Goal: Task Accomplishment & Management: Complete application form

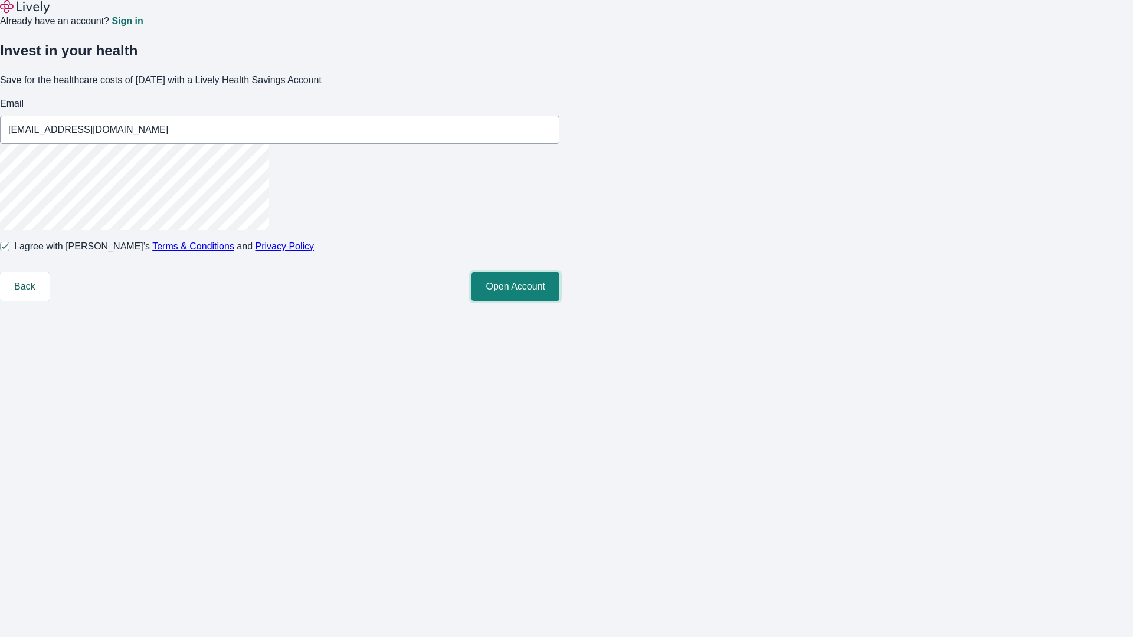
click at [559, 301] on button "Open Account" at bounding box center [515, 287] width 88 height 28
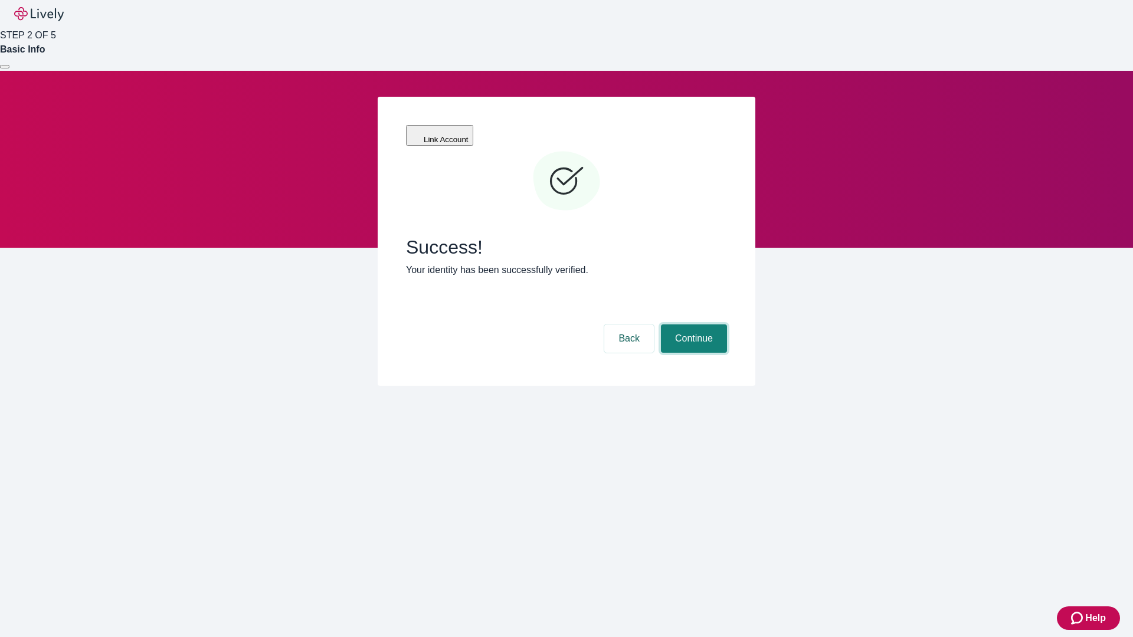
click at [692, 324] on button "Continue" at bounding box center [694, 338] width 66 height 28
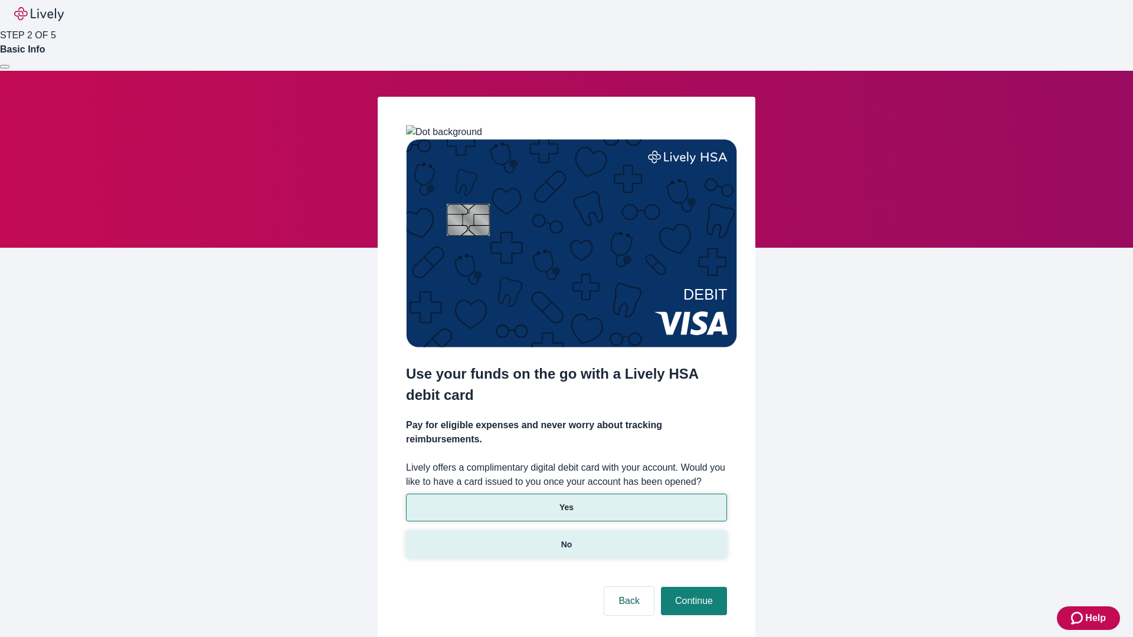
click at [566, 539] on p "No" at bounding box center [566, 545] width 11 height 12
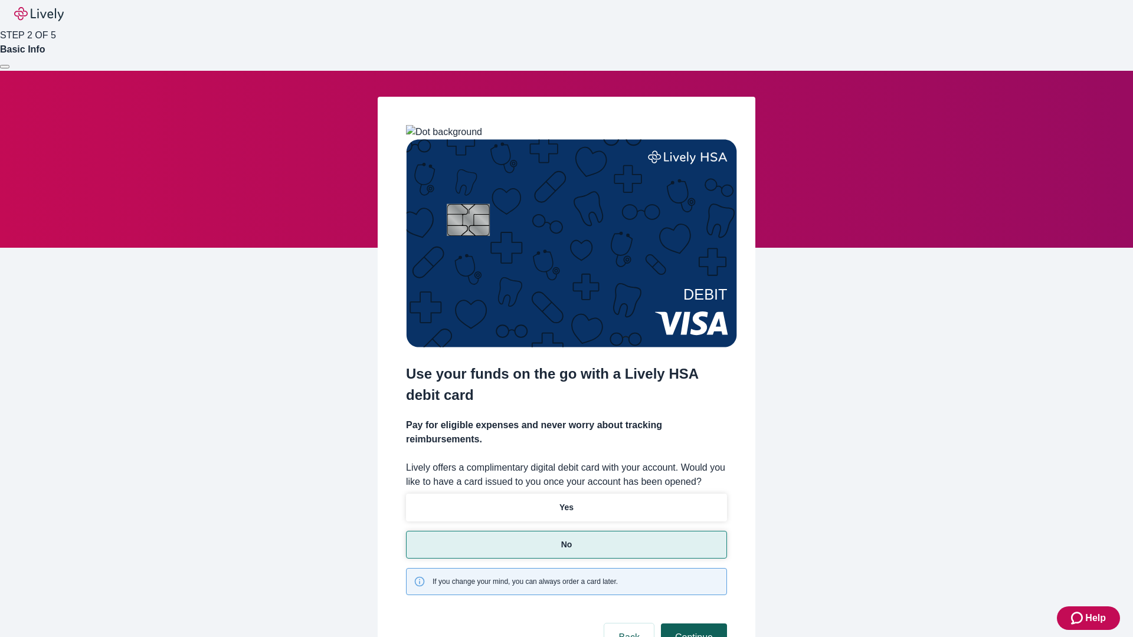
click at [692, 624] on button "Continue" at bounding box center [694, 638] width 66 height 28
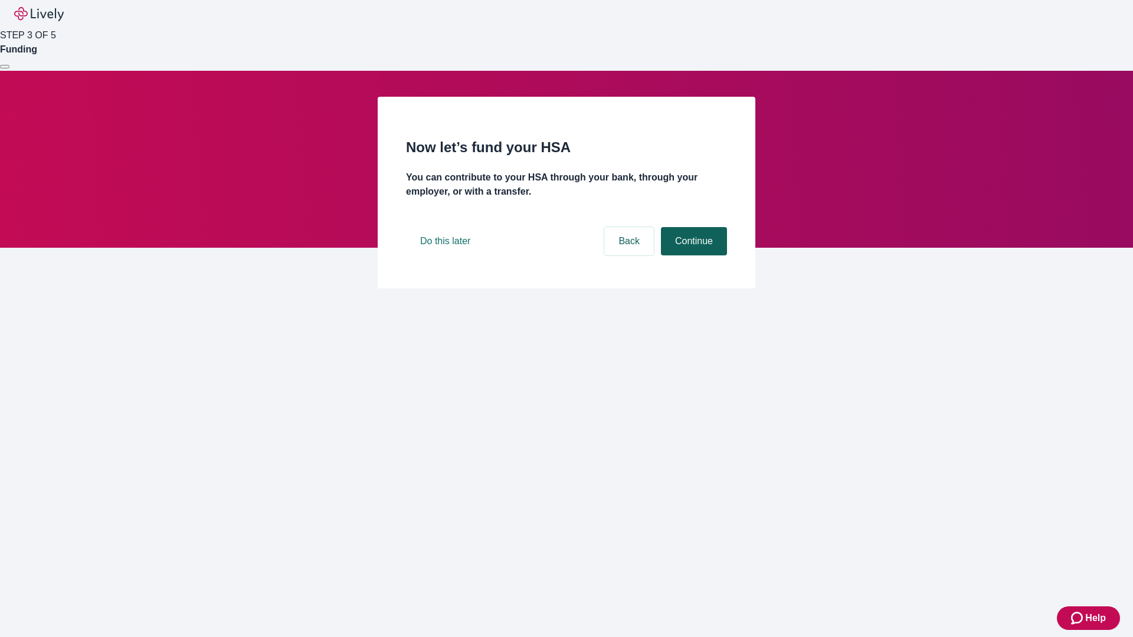
click at [692, 255] on button "Continue" at bounding box center [694, 241] width 66 height 28
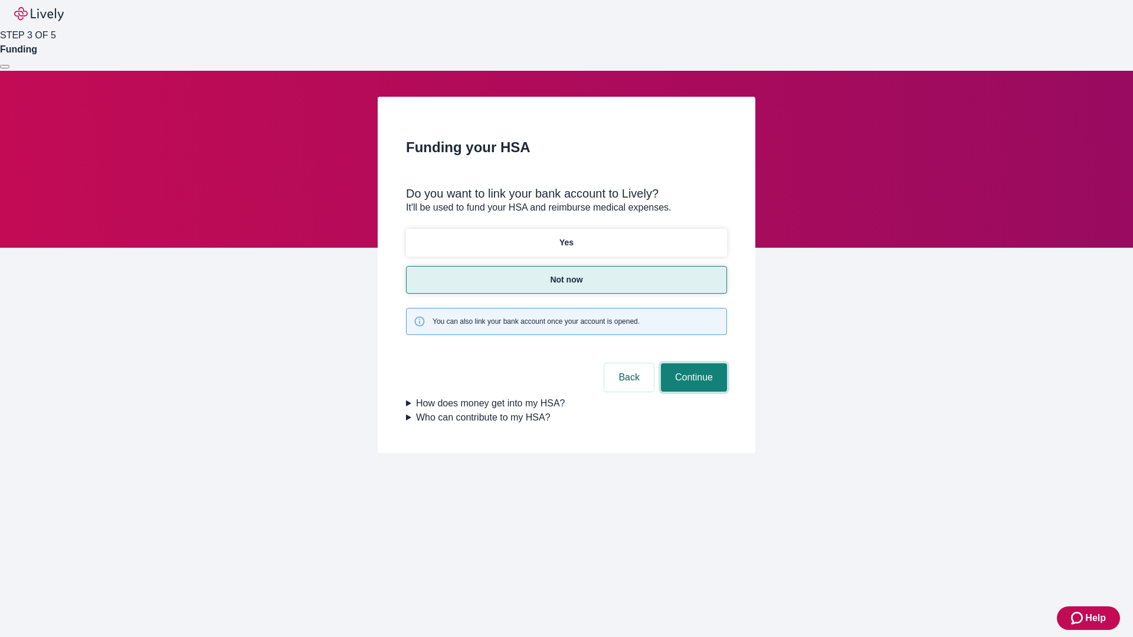
click at [692, 363] on button "Continue" at bounding box center [694, 377] width 66 height 28
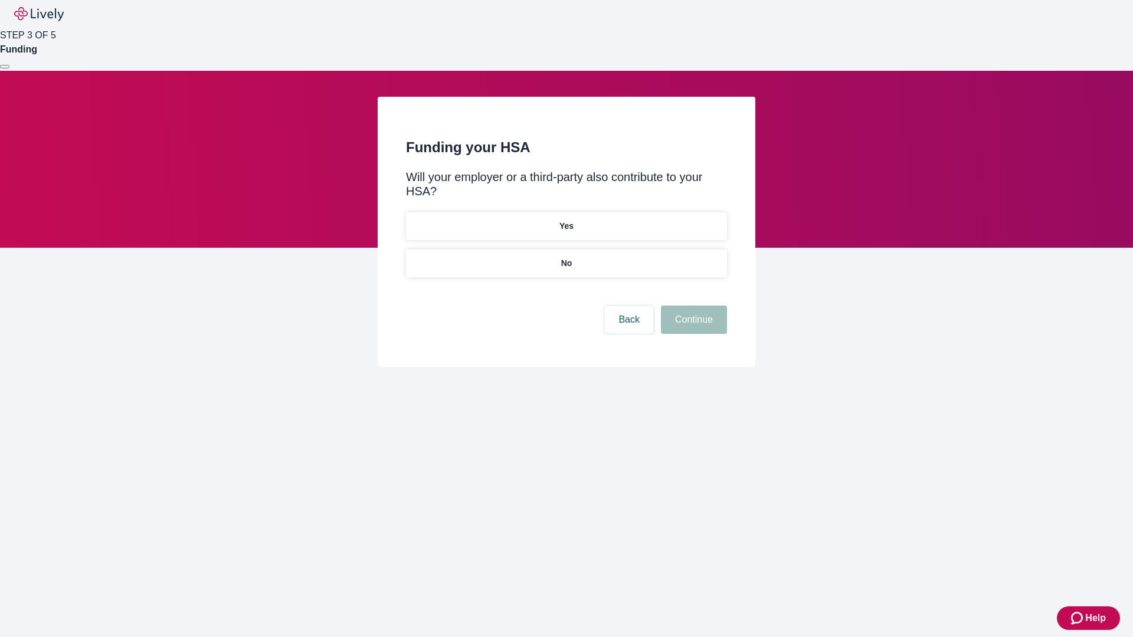
click at [566, 257] on p "No" at bounding box center [566, 263] width 11 height 12
click at [692, 306] on button "Continue" at bounding box center [694, 320] width 66 height 28
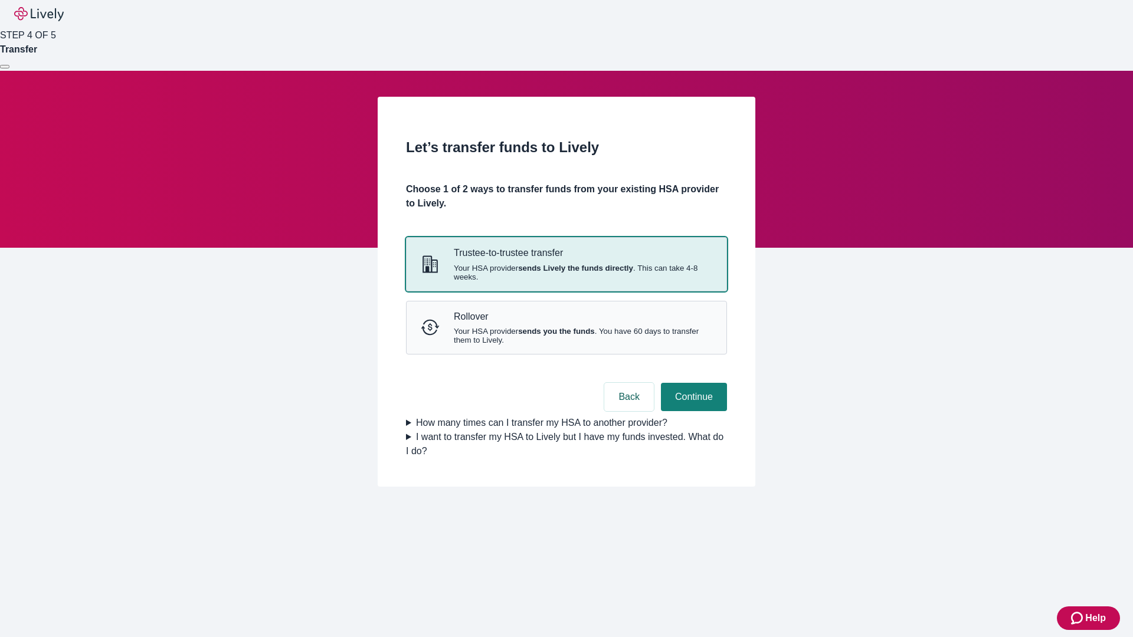
click at [566, 273] on strong "sends Lively the funds directly" at bounding box center [575, 268] width 115 height 9
click at [692, 411] on button "Continue" at bounding box center [694, 397] width 66 height 28
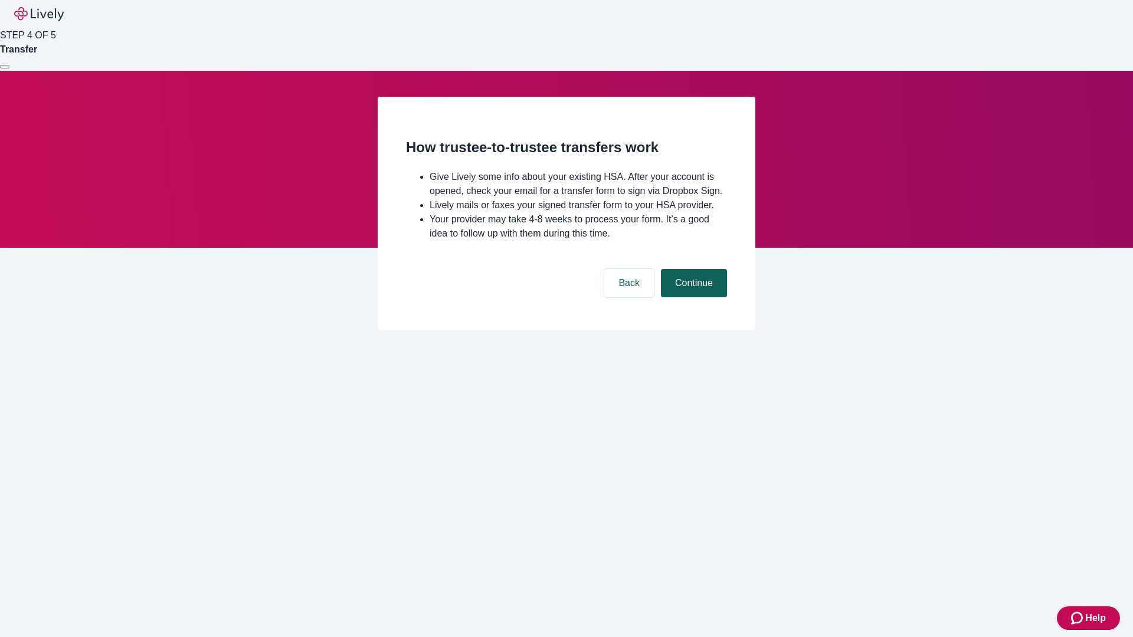
click at [692, 297] on button "Continue" at bounding box center [694, 283] width 66 height 28
